Goal: Transaction & Acquisition: Purchase product/service

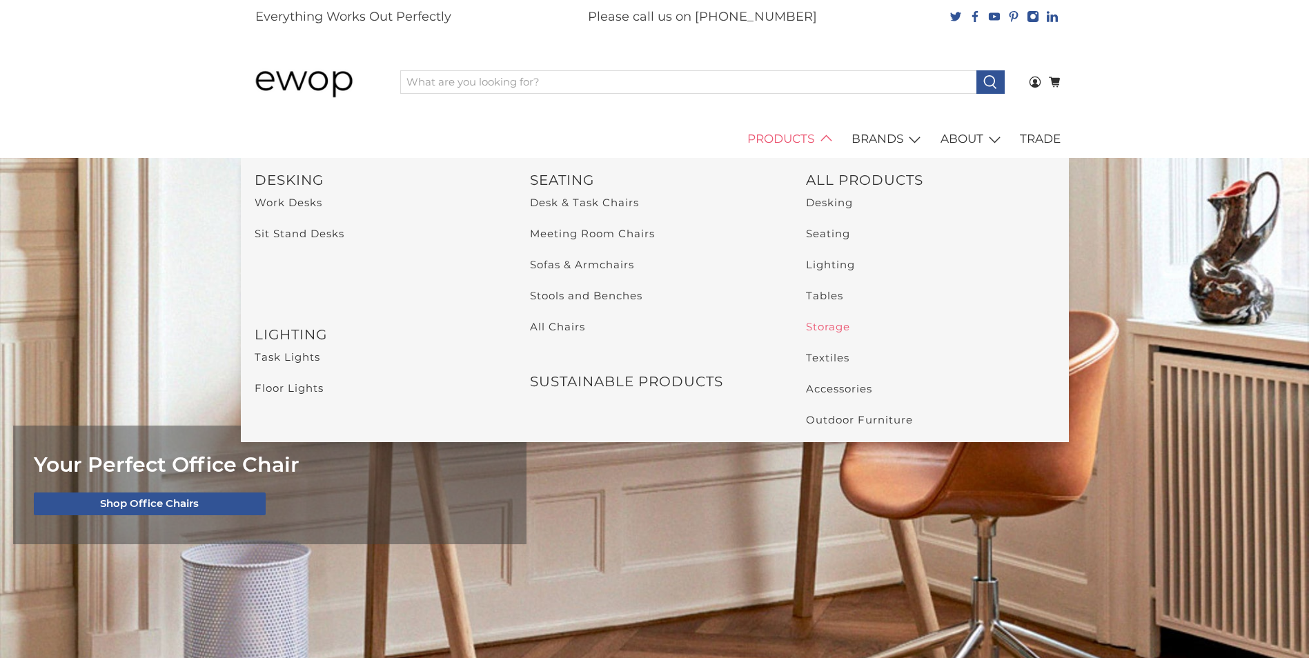
click at [837, 325] on link "Storage" at bounding box center [828, 326] width 44 height 13
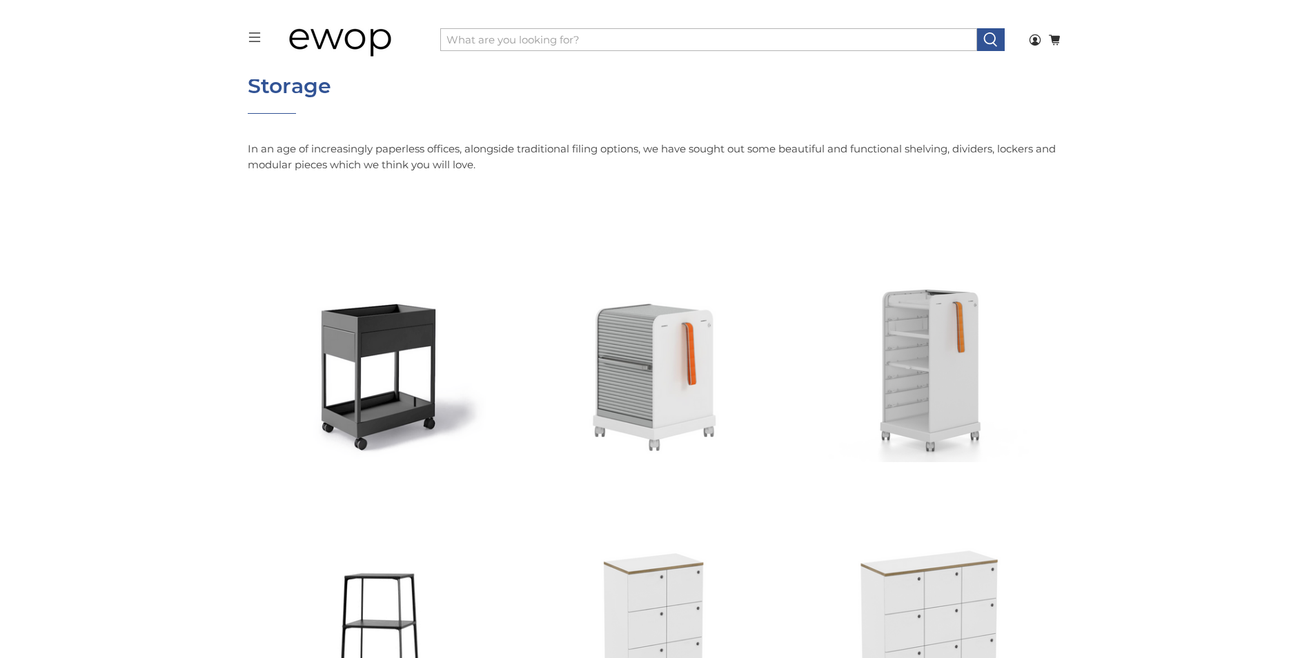
scroll to position [89, 0]
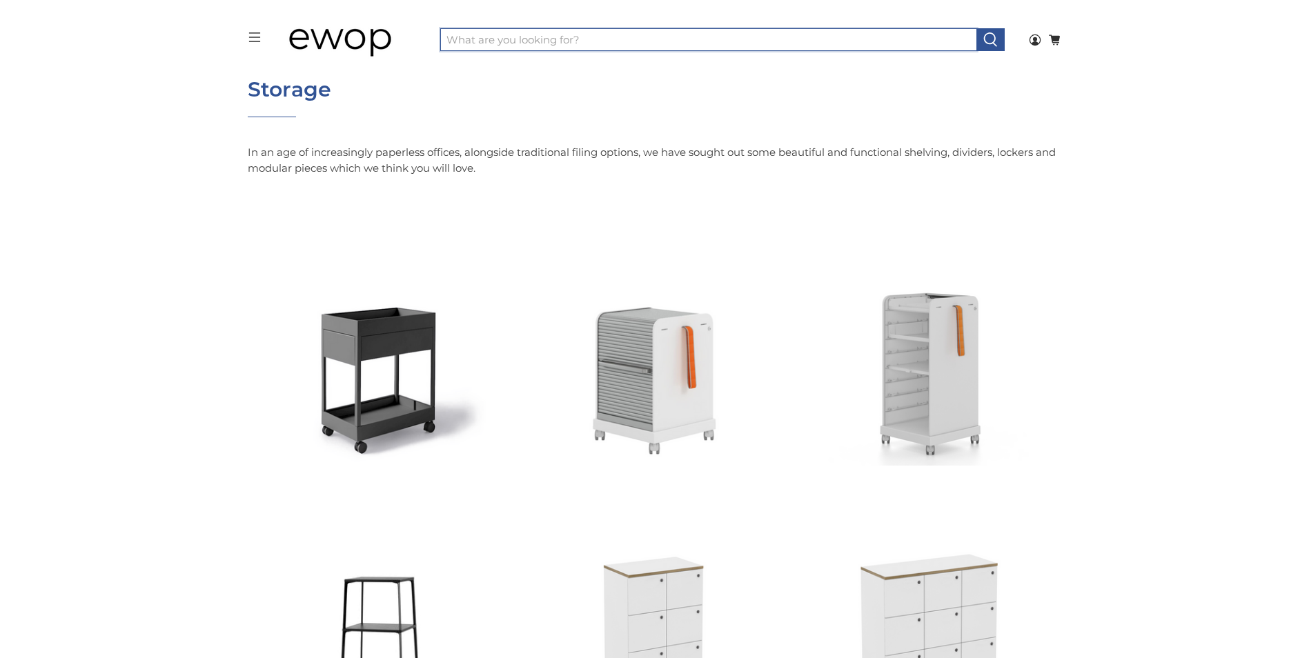
click at [651, 37] on input "What are you looking for?" at bounding box center [708, 39] width 537 height 23
type input "filing cabinet"
click at [976, 28] on button at bounding box center [990, 39] width 28 height 23
